Goal: Information Seeking & Learning: Learn about a topic

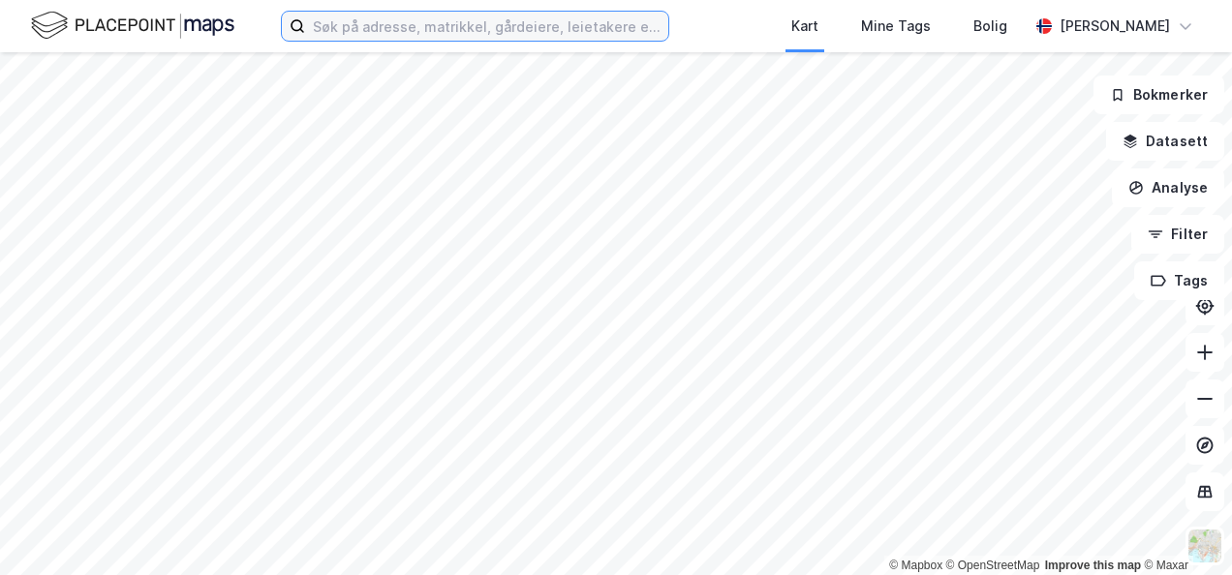
click at [412, 31] on input at bounding box center [486, 26] width 363 height 29
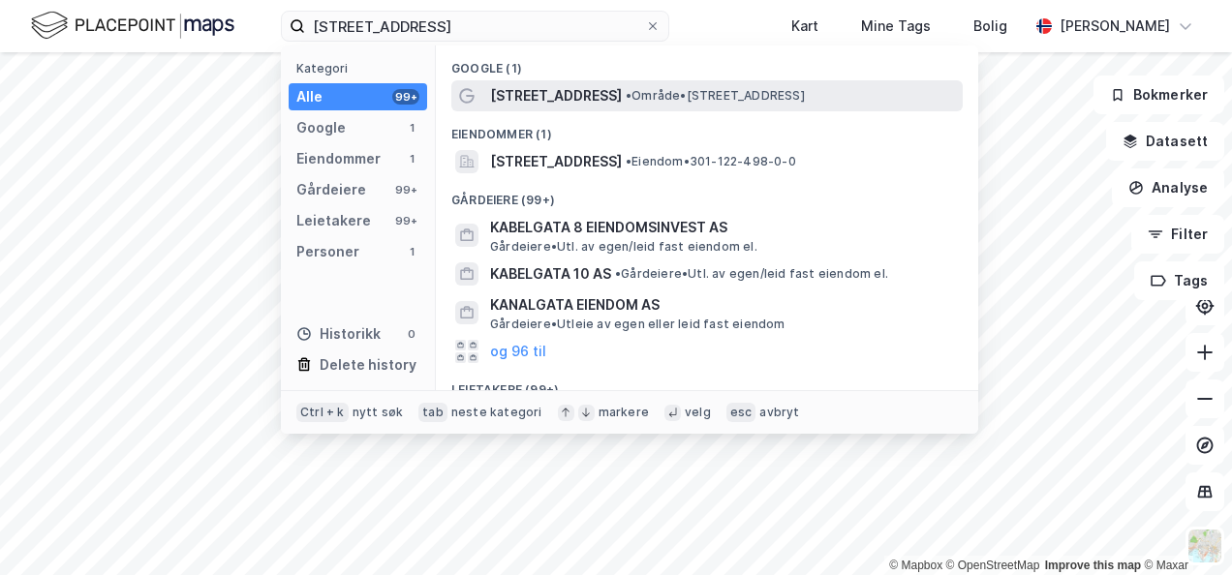
click at [626, 93] on span "•" at bounding box center [629, 95] width 6 height 15
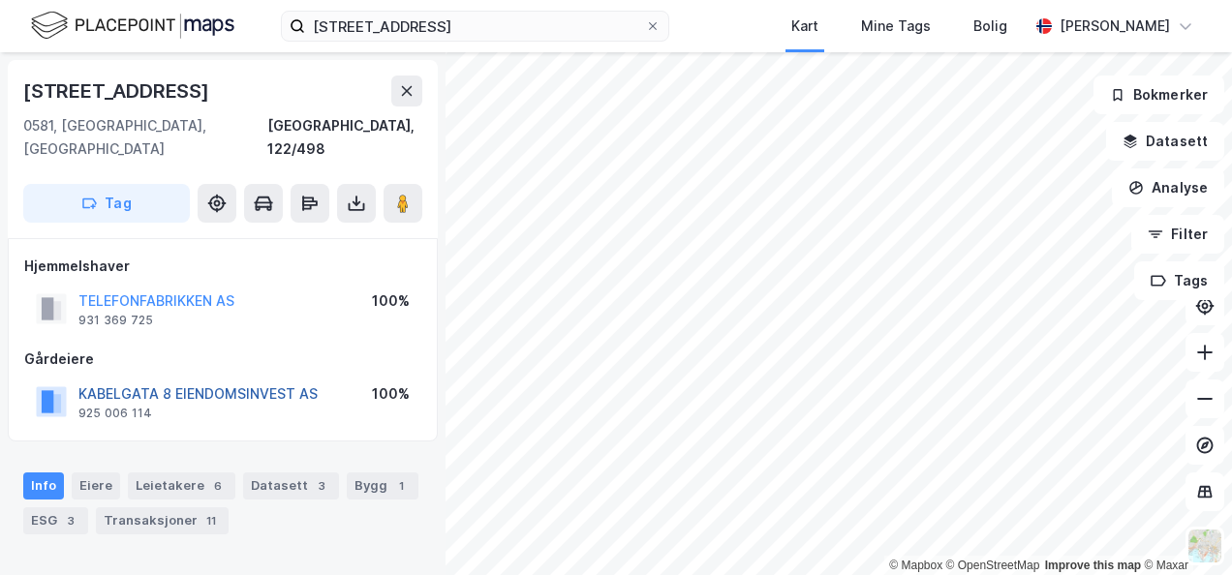
click at [0, 0] on button "KABELGATA 8 EIENDOMSINVEST AS" at bounding box center [0, 0] width 0 height 0
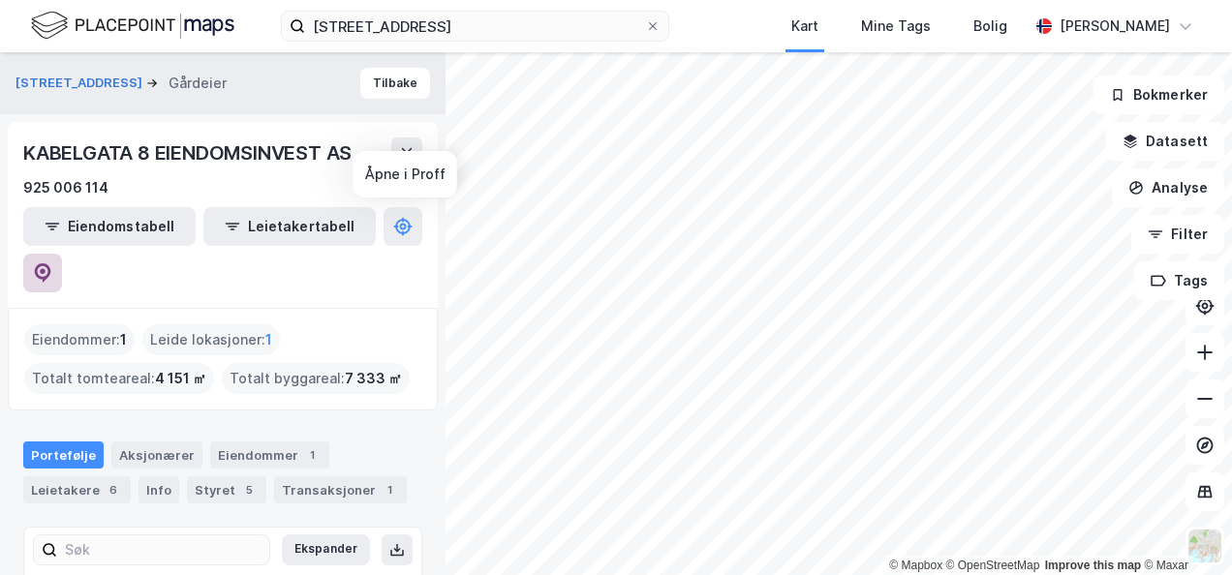
click at [62, 254] on button at bounding box center [42, 273] width 39 height 39
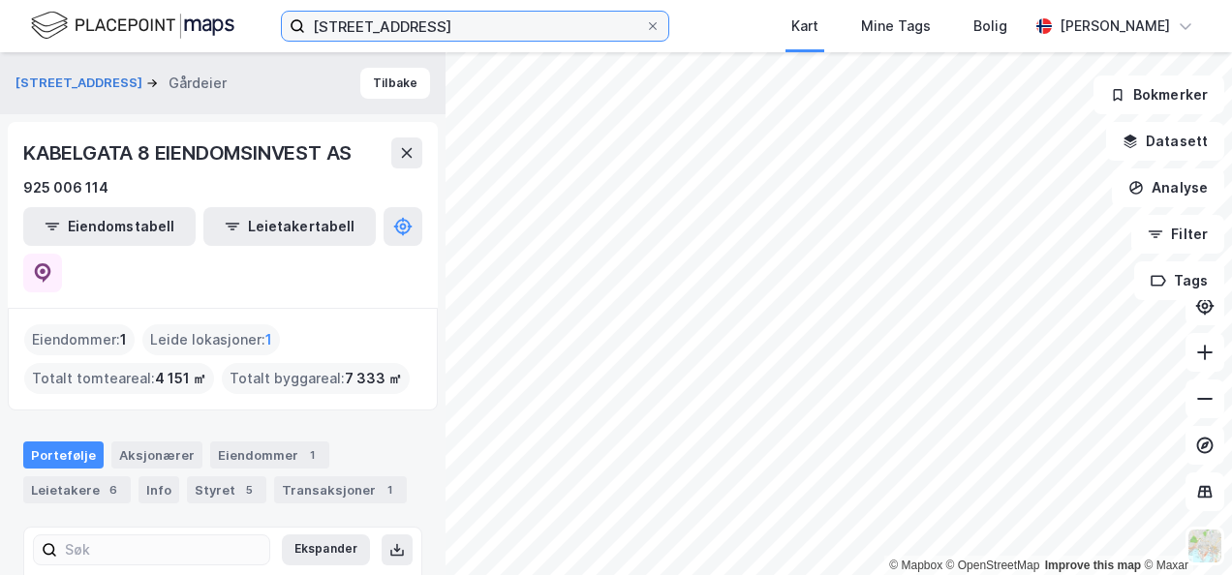
click at [404, 16] on input "[STREET_ADDRESS]" at bounding box center [475, 26] width 340 height 29
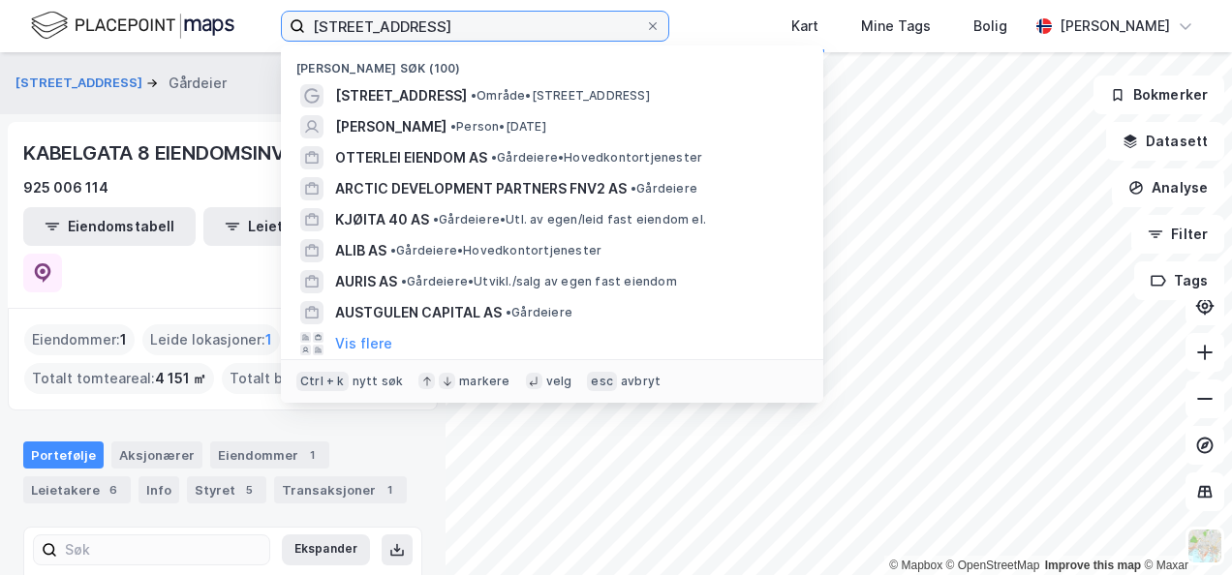
click at [405, 16] on input "[STREET_ADDRESS]" at bounding box center [475, 26] width 340 height 29
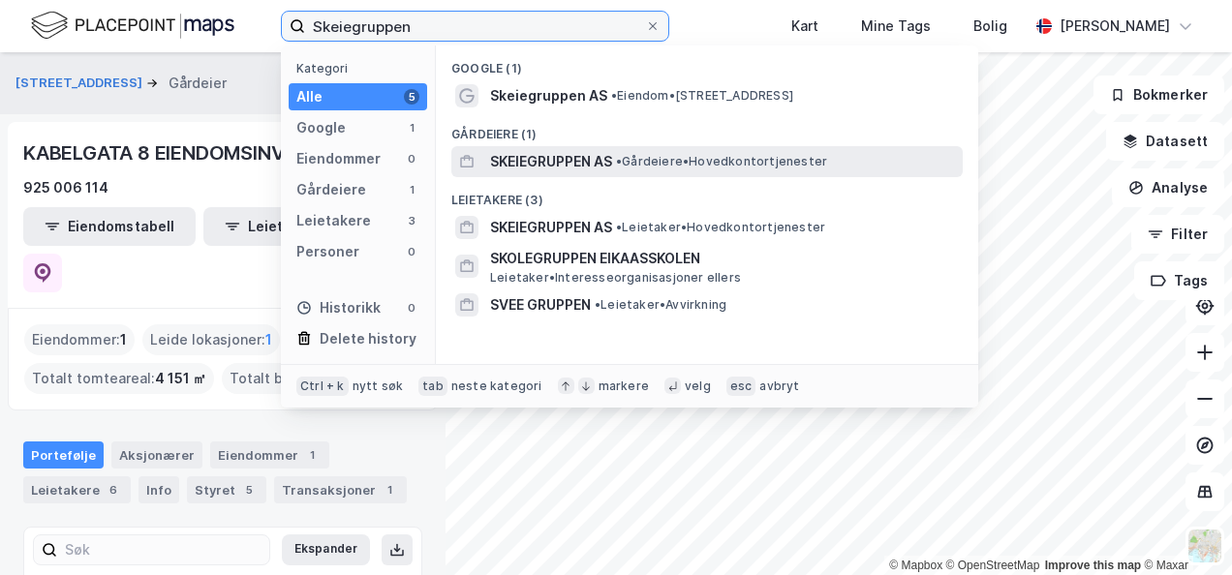
type input "Skeiegruppen"
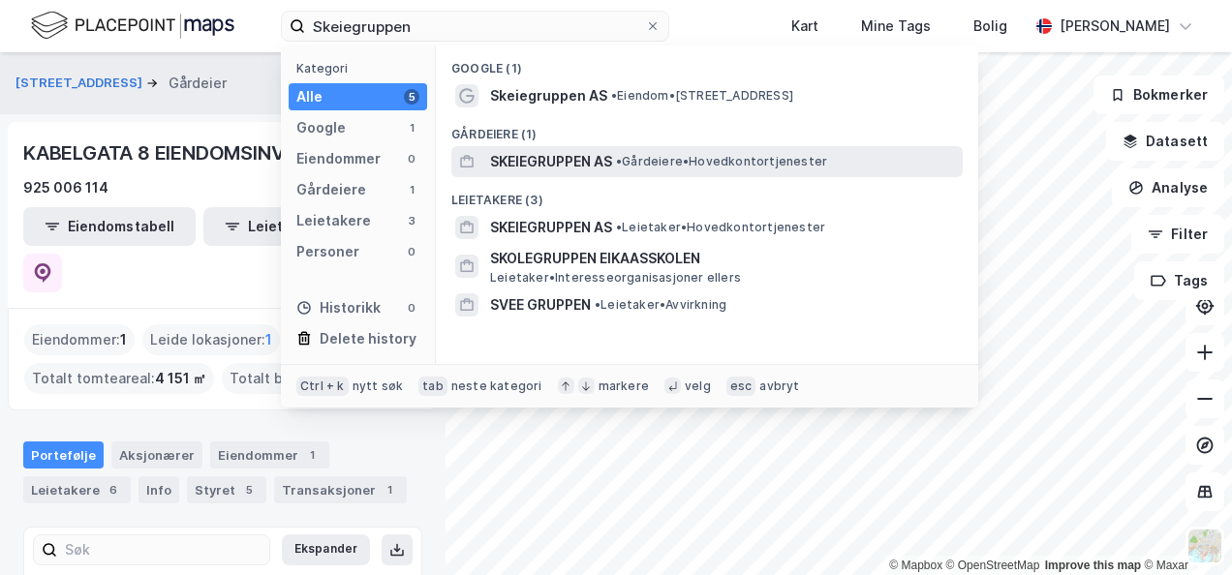
click at [554, 162] on span "SKEIEGRUPPEN AS" at bounding box center [551, 161] width 122 height 23
